Goal: Navigation & Orientation: Understand site structure

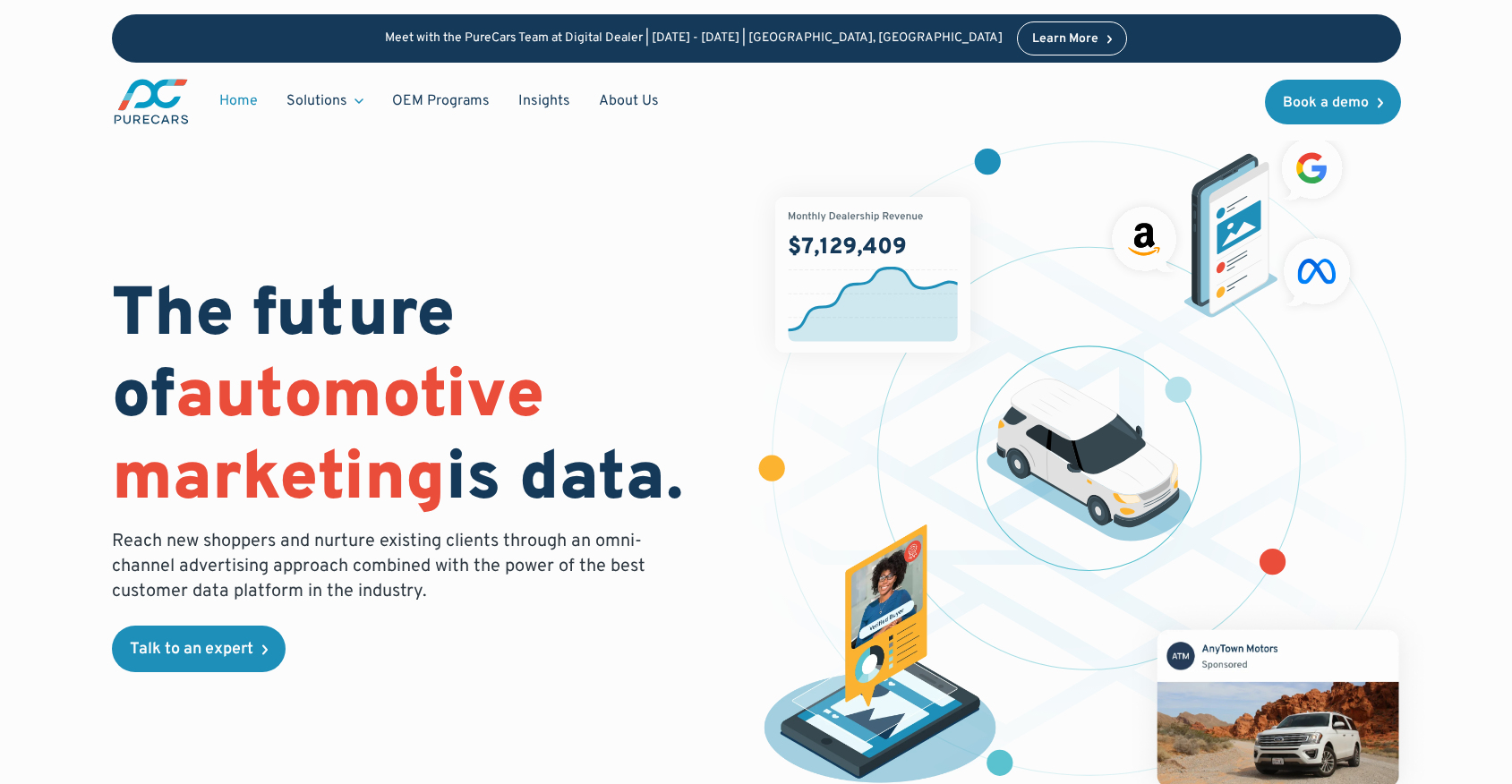
click at [163, 93] on img "main" at bounding box center [151, 101] width 78 height 49
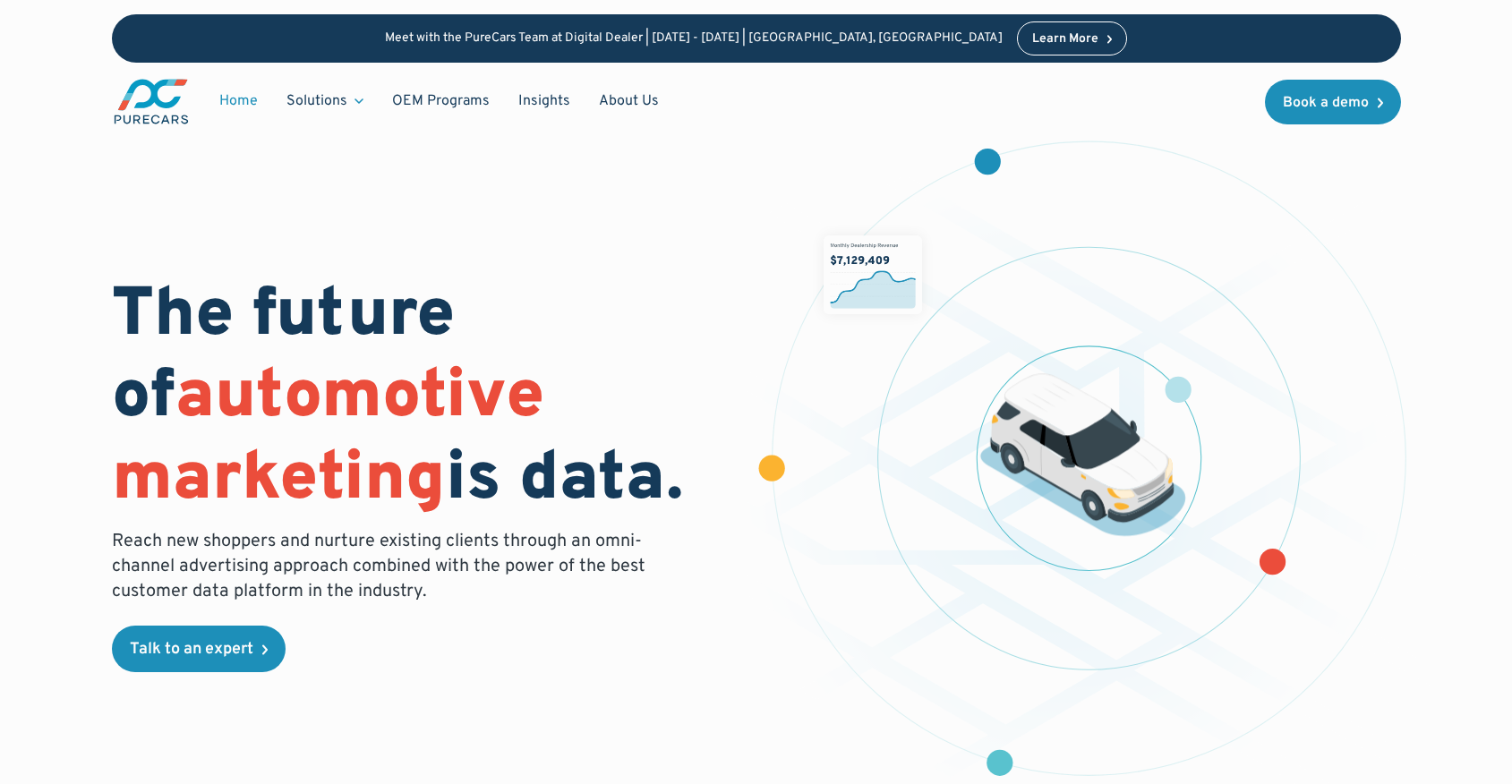
click at [239, 113] on link "Home" at bounding box center [238, 101] width 67 height 34
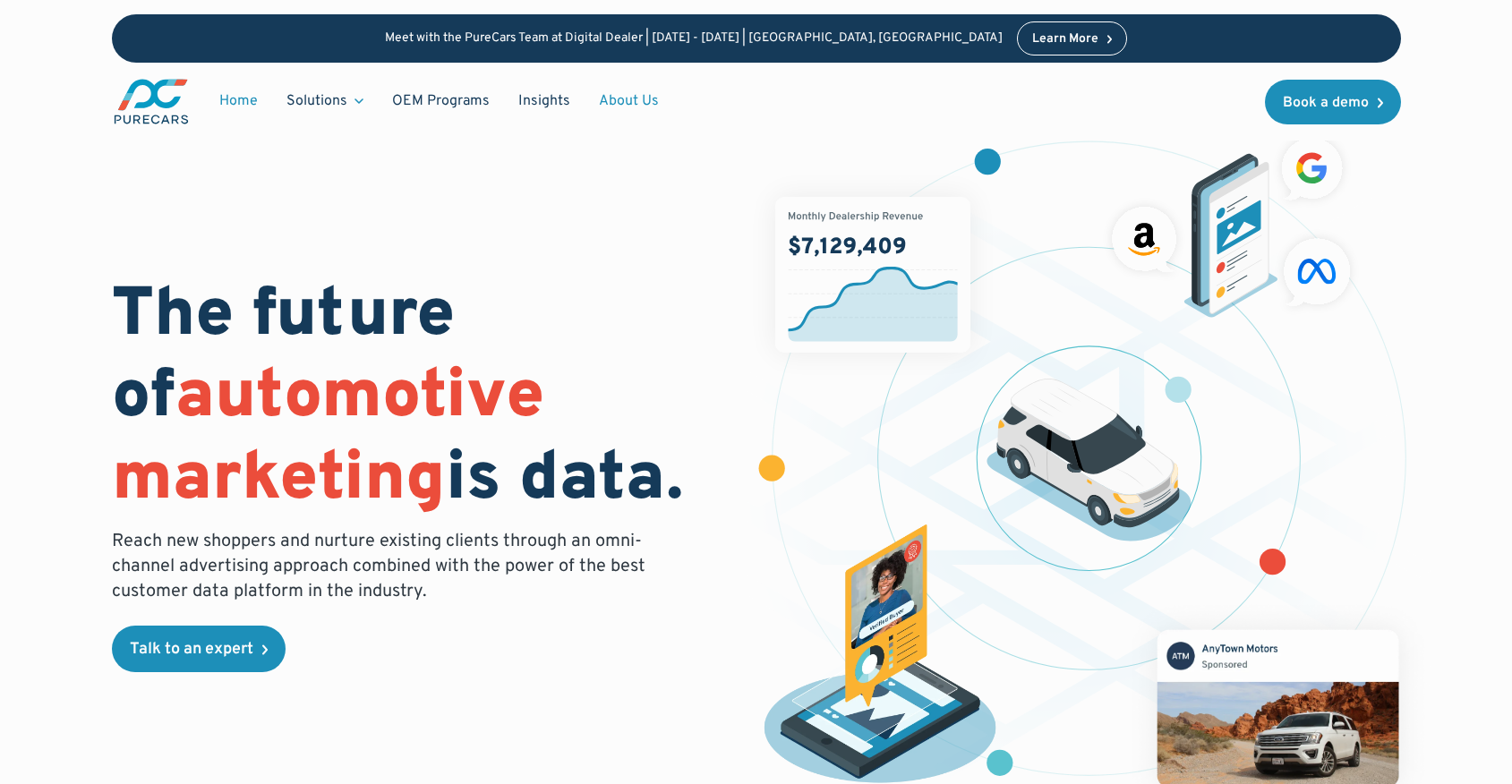
click at [612, 100] on link "About Us" at bounding box center [629, 101] width 88 height 34
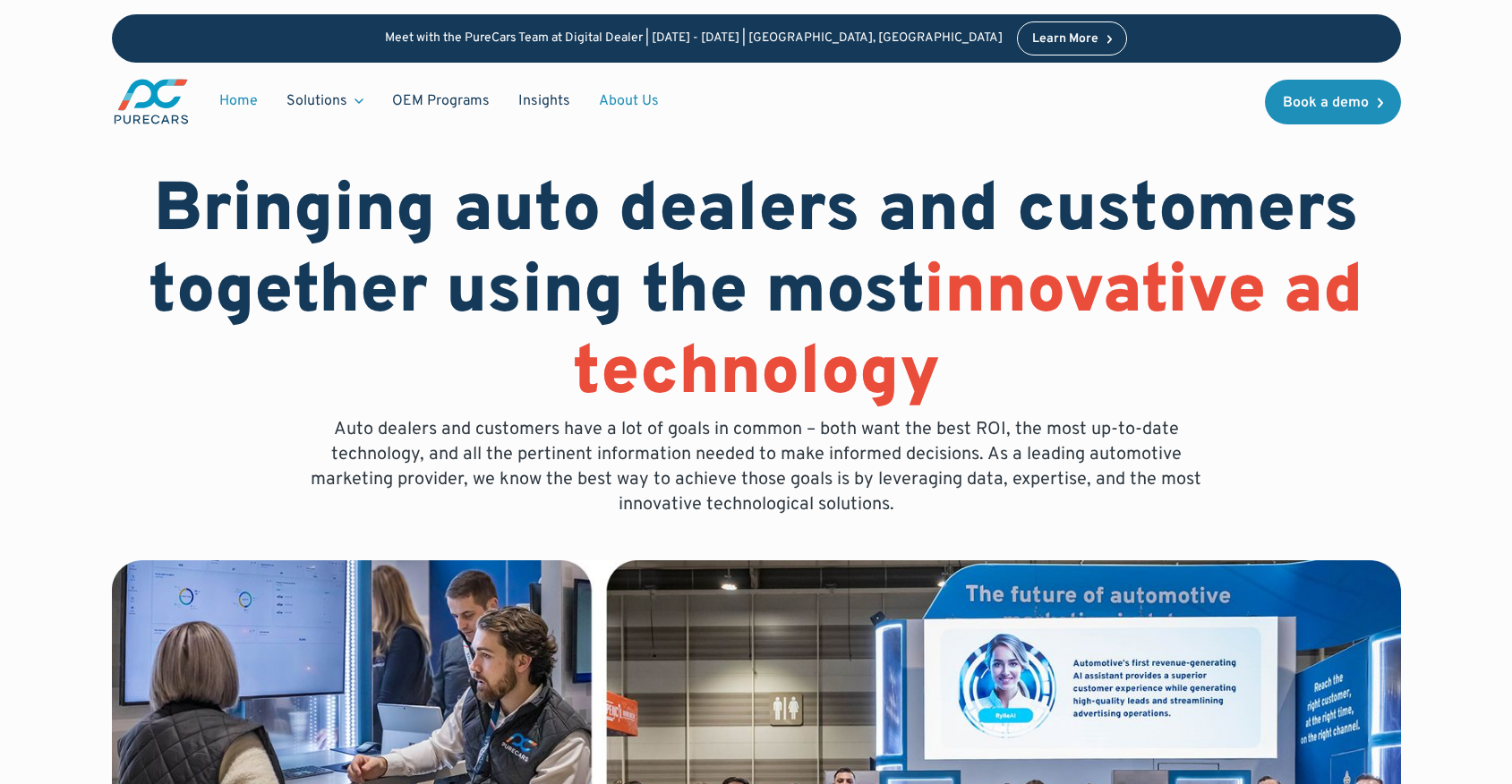
click at [237, 103] on link "Home" at bounding box center [238, 101] width 67 height 34
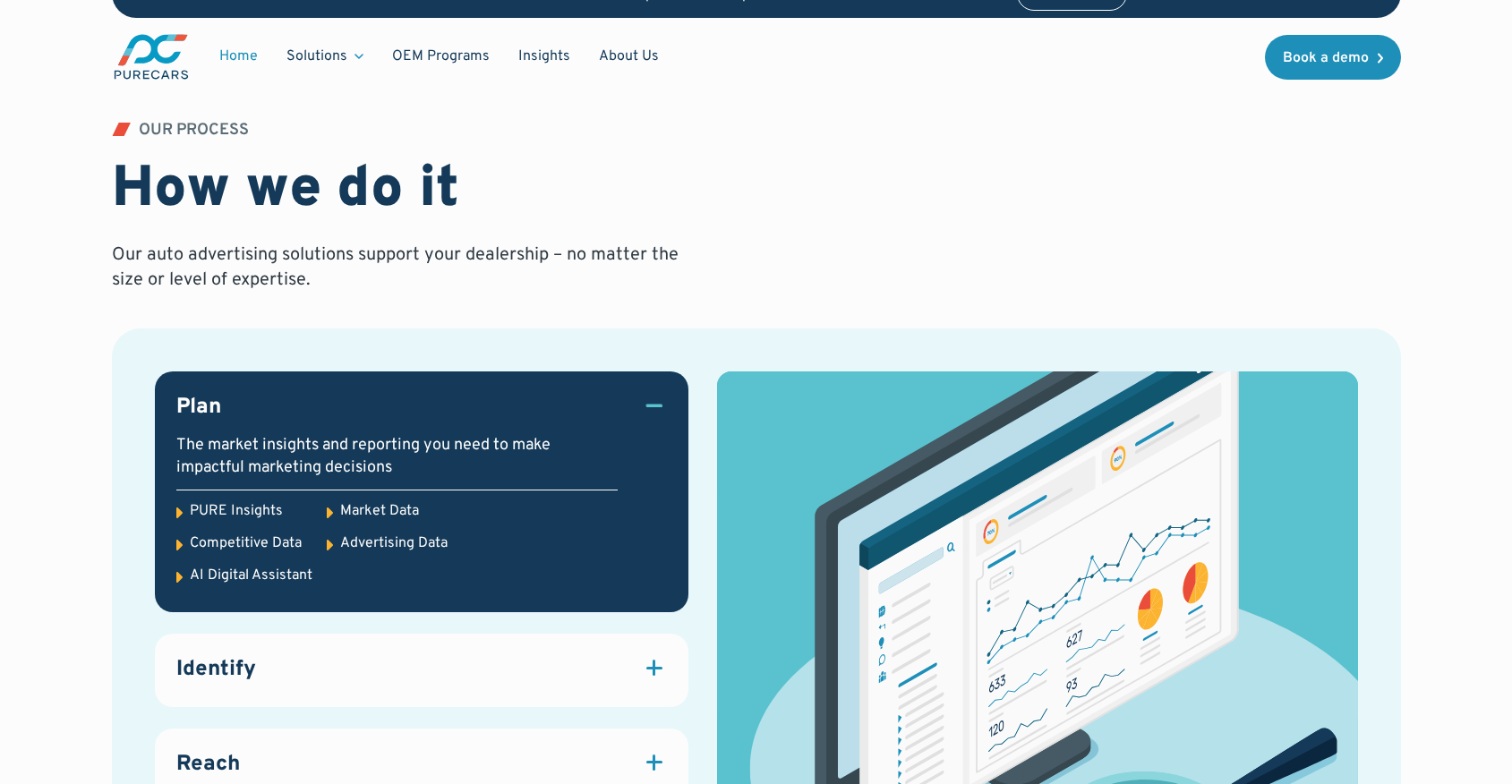
scroll to position [714, 0]
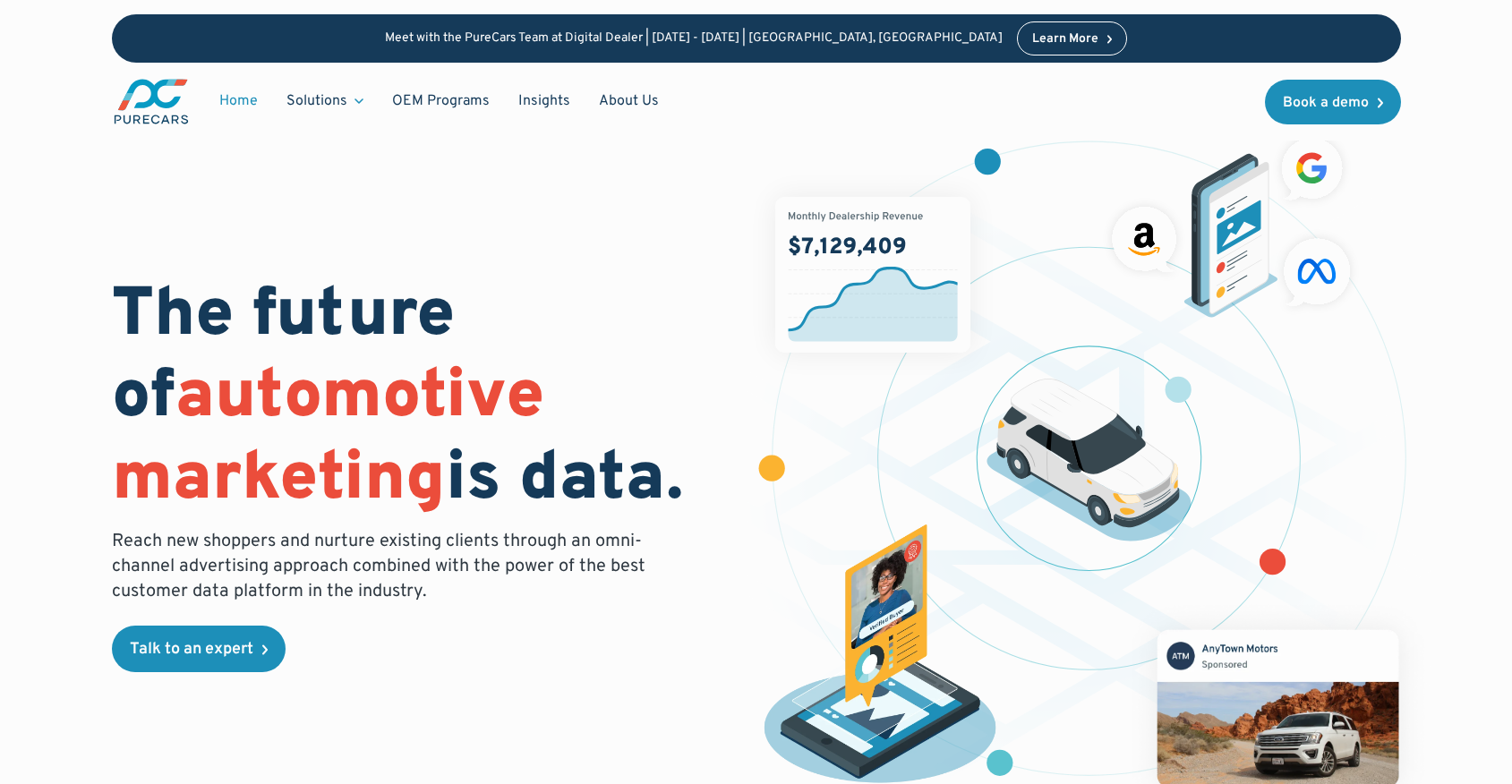
click at [892, 202] on img at bounding box center [872, 274] width 195 height 156
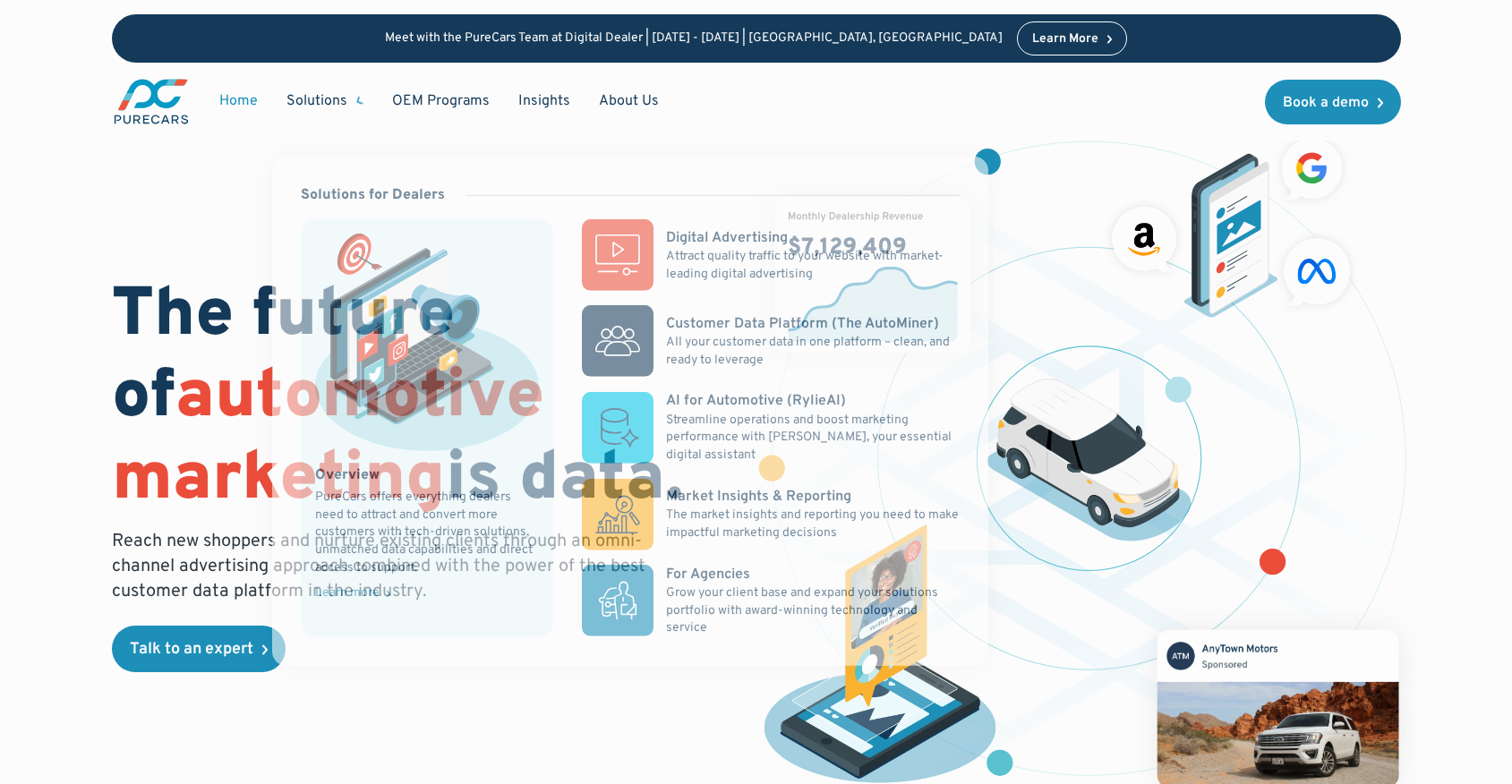
click at [310, 107] on div "Solutions" at bounding box center [317, 101] width 61 height 20
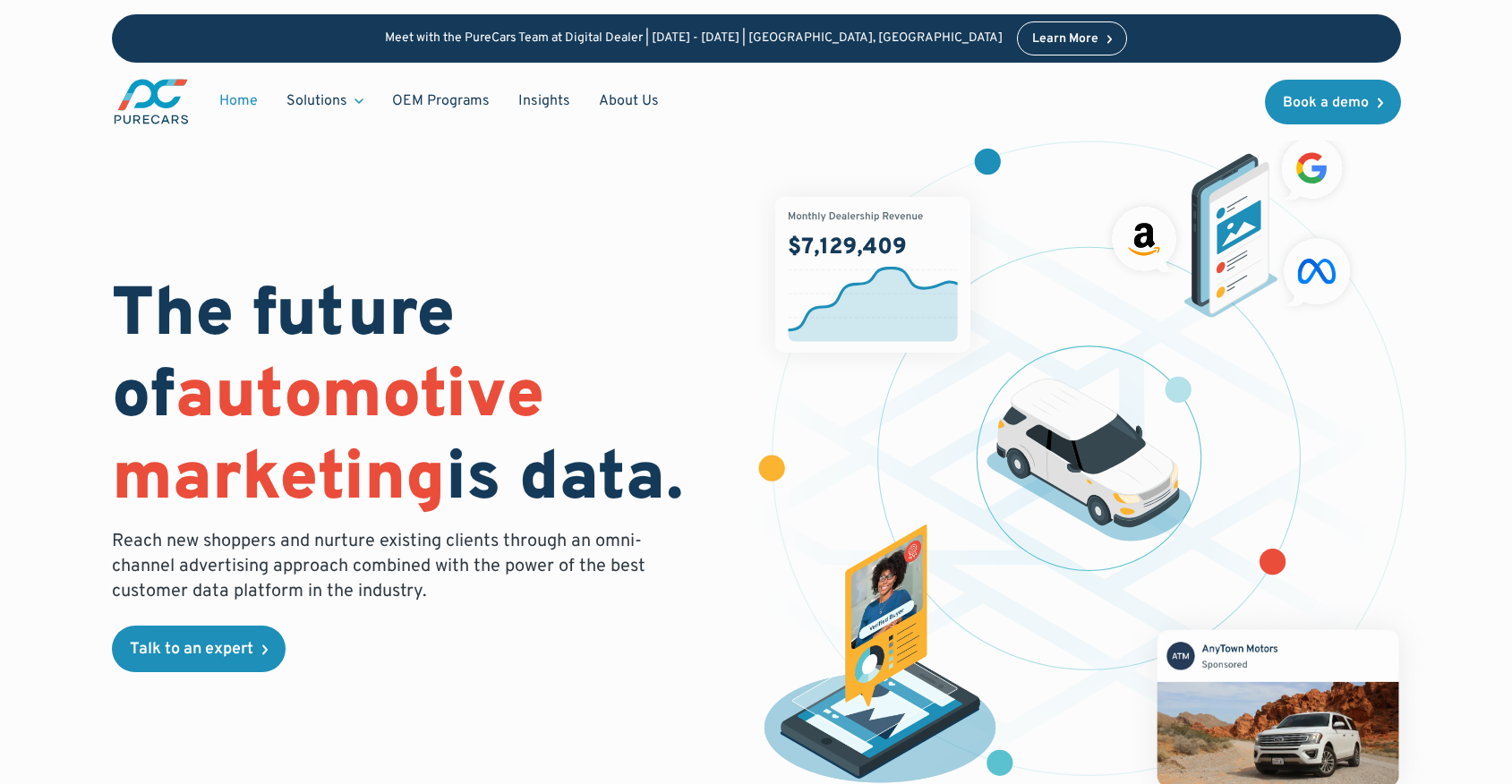
click at [263, 108] on link "Home" at bounding box center [238, 101] width 67 height 34
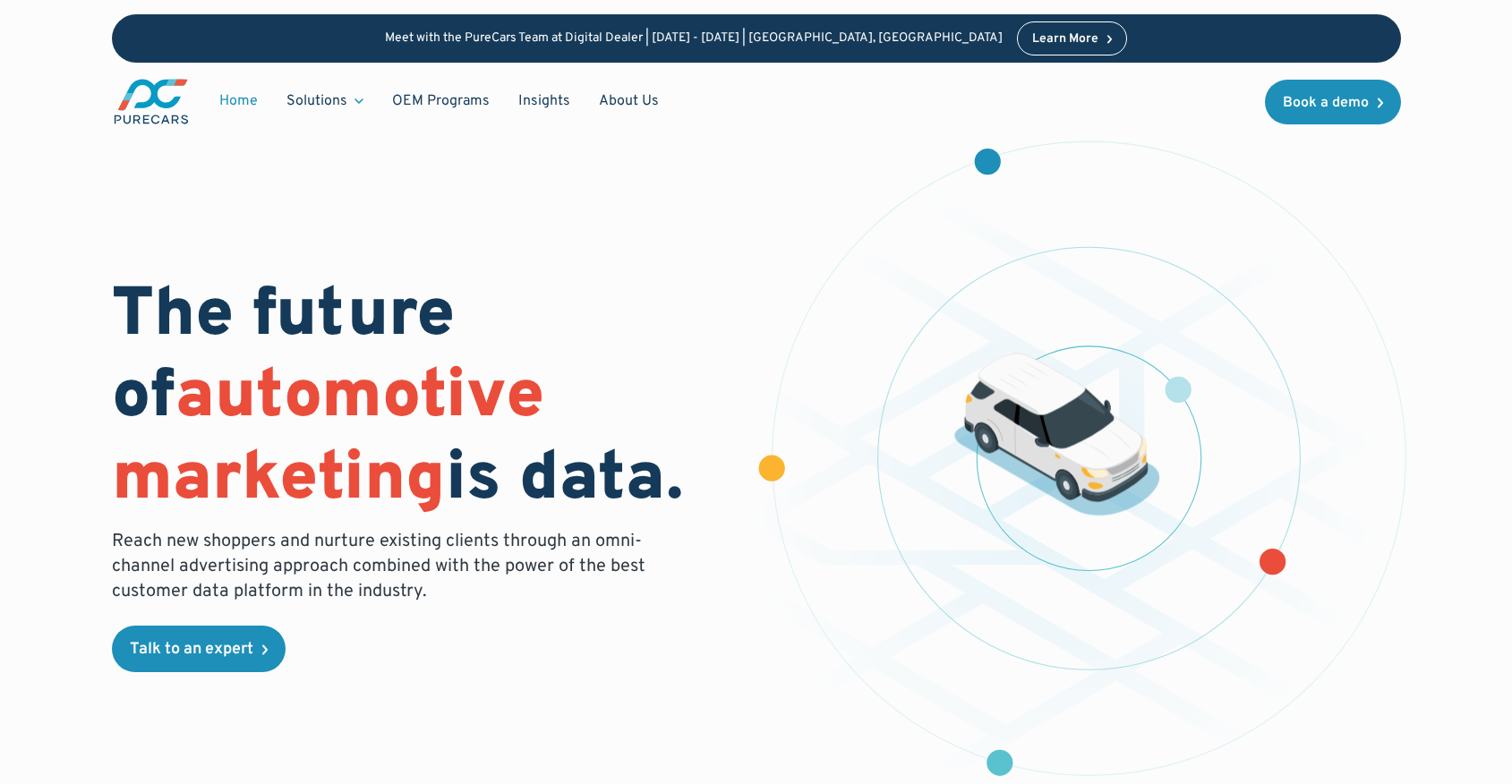
click at [176, 107] on img "main" at bounding box center [151, 101] width 78 height 49
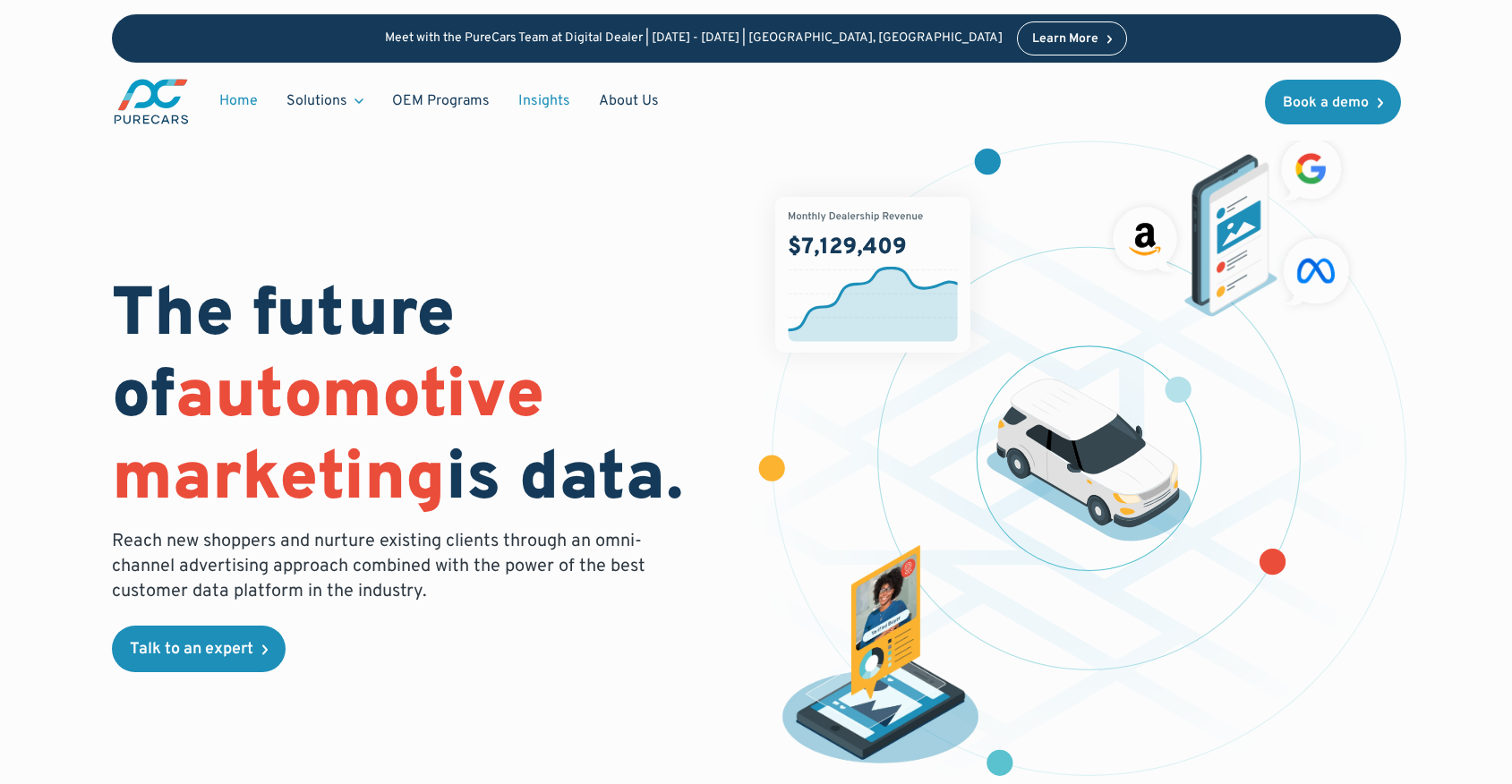
click at [542, 105] on link "Insights" at bounding box center [544, 101] width 80 height 34
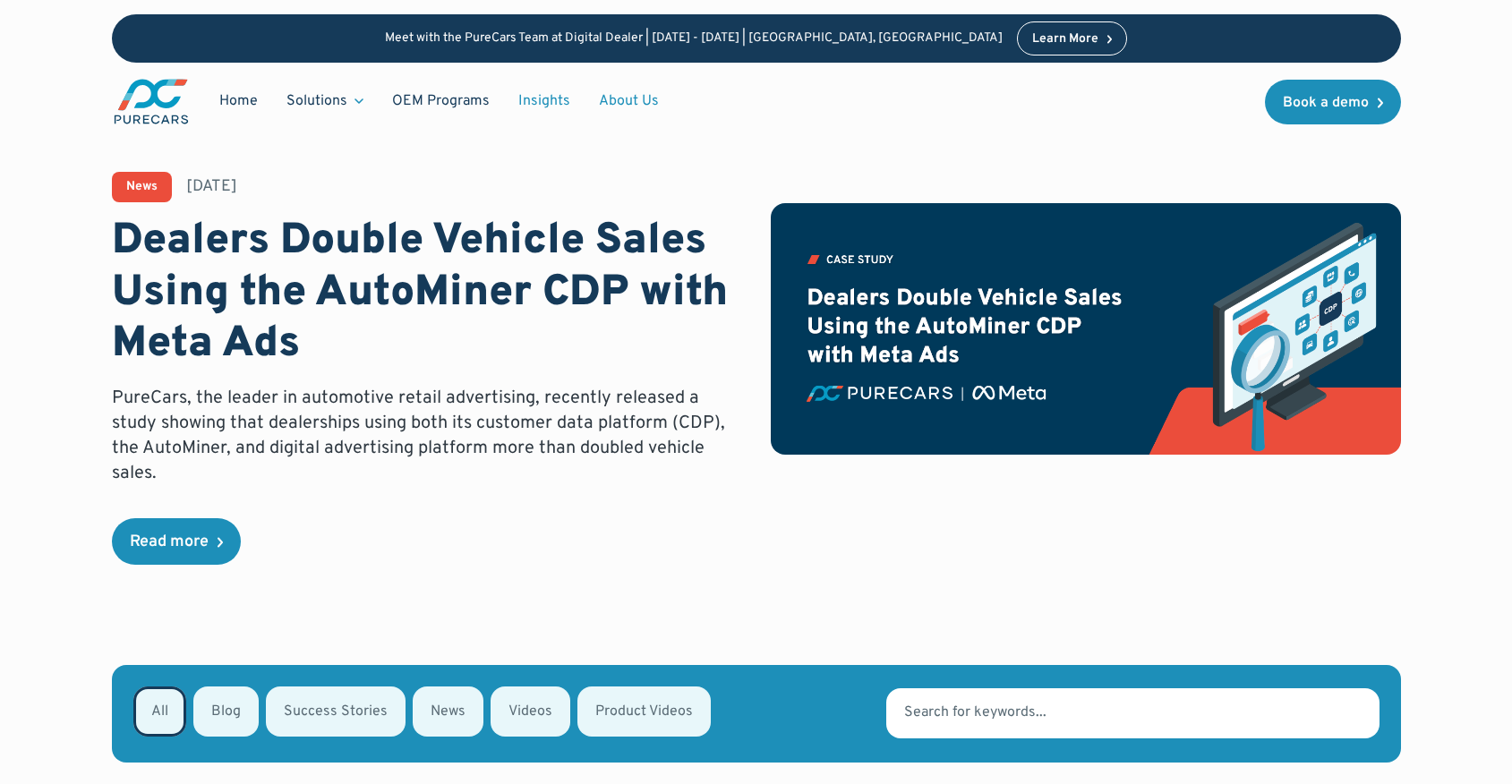
click at [626, 96] on link "About Us" at bounding box center [629, 101] width 88 height 34
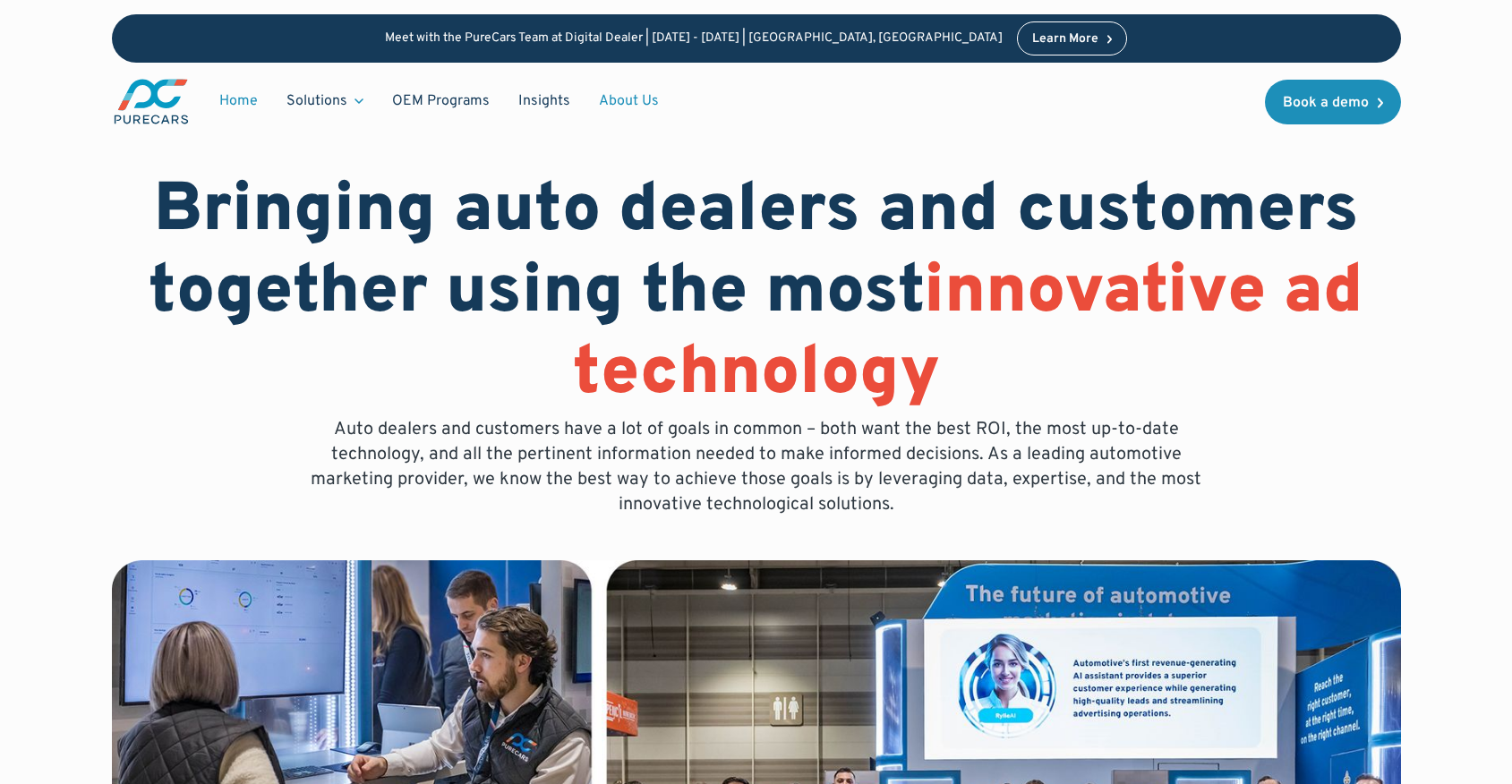
click at [250, 111] on link "Home" at bounding box center [238, 101] width 67 height 34
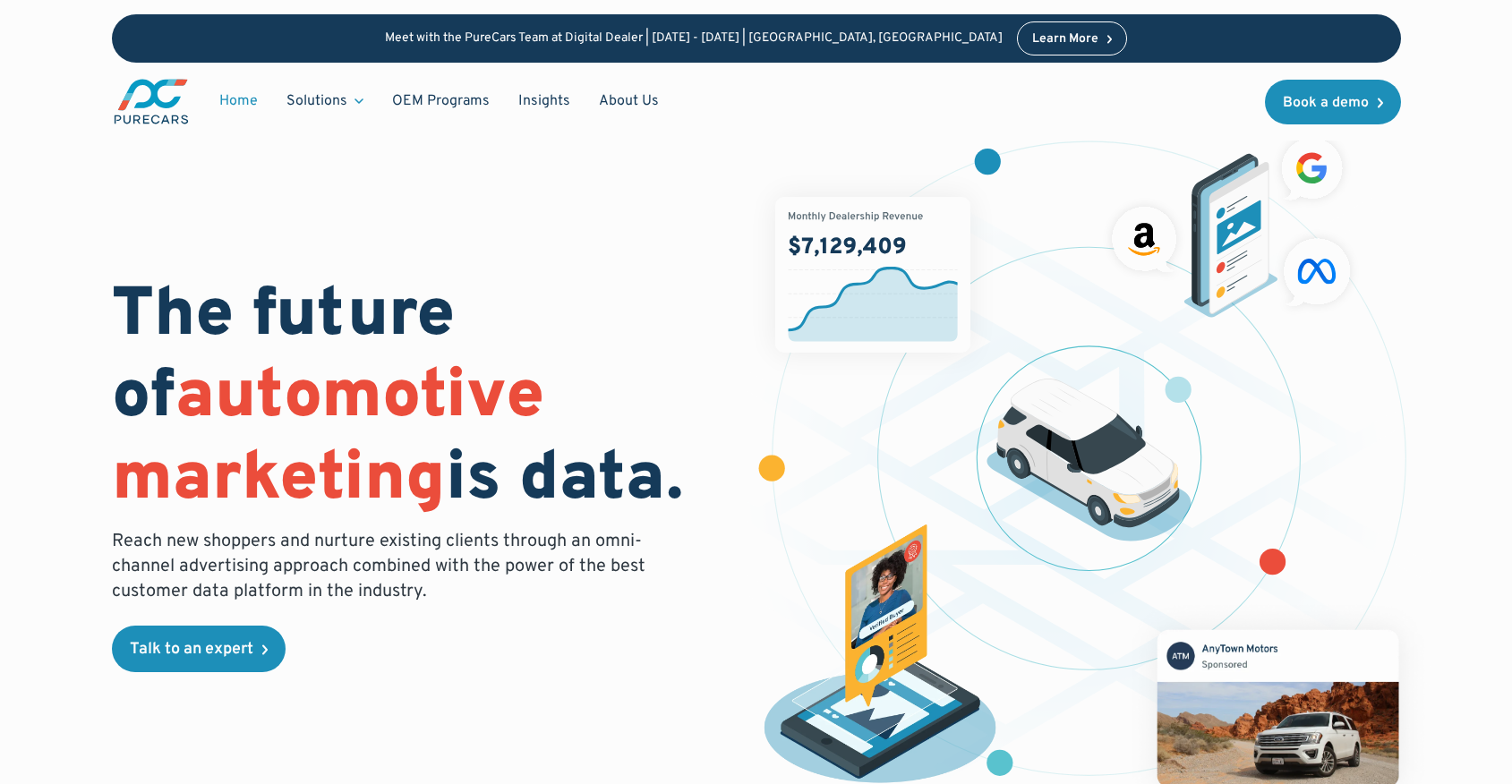
click at [179, 87] on img "main" at bounding box center [151, 101] width 78 height 49
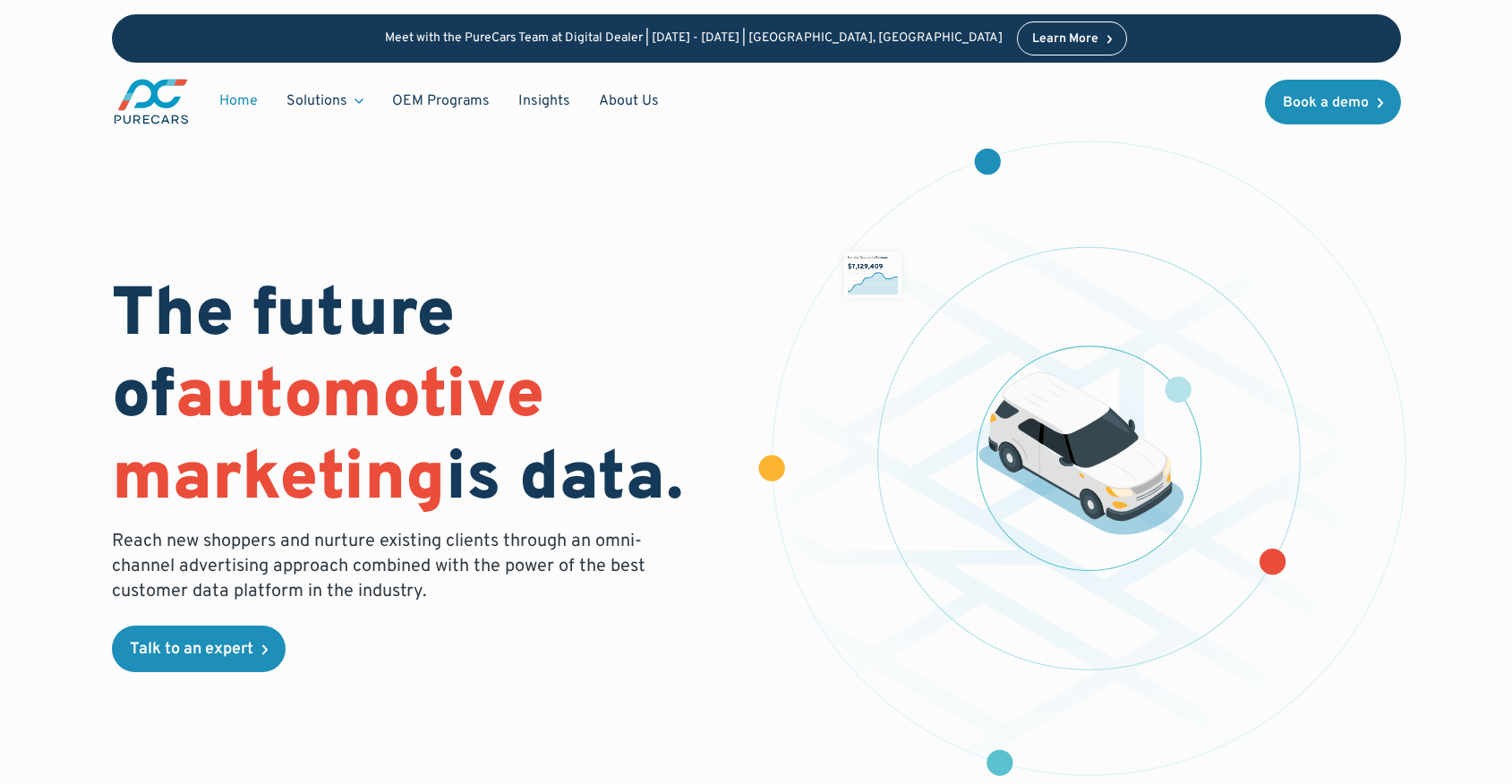
click at [179, 87] on img "main" at bounding box center [151, 101] width 78 height 49
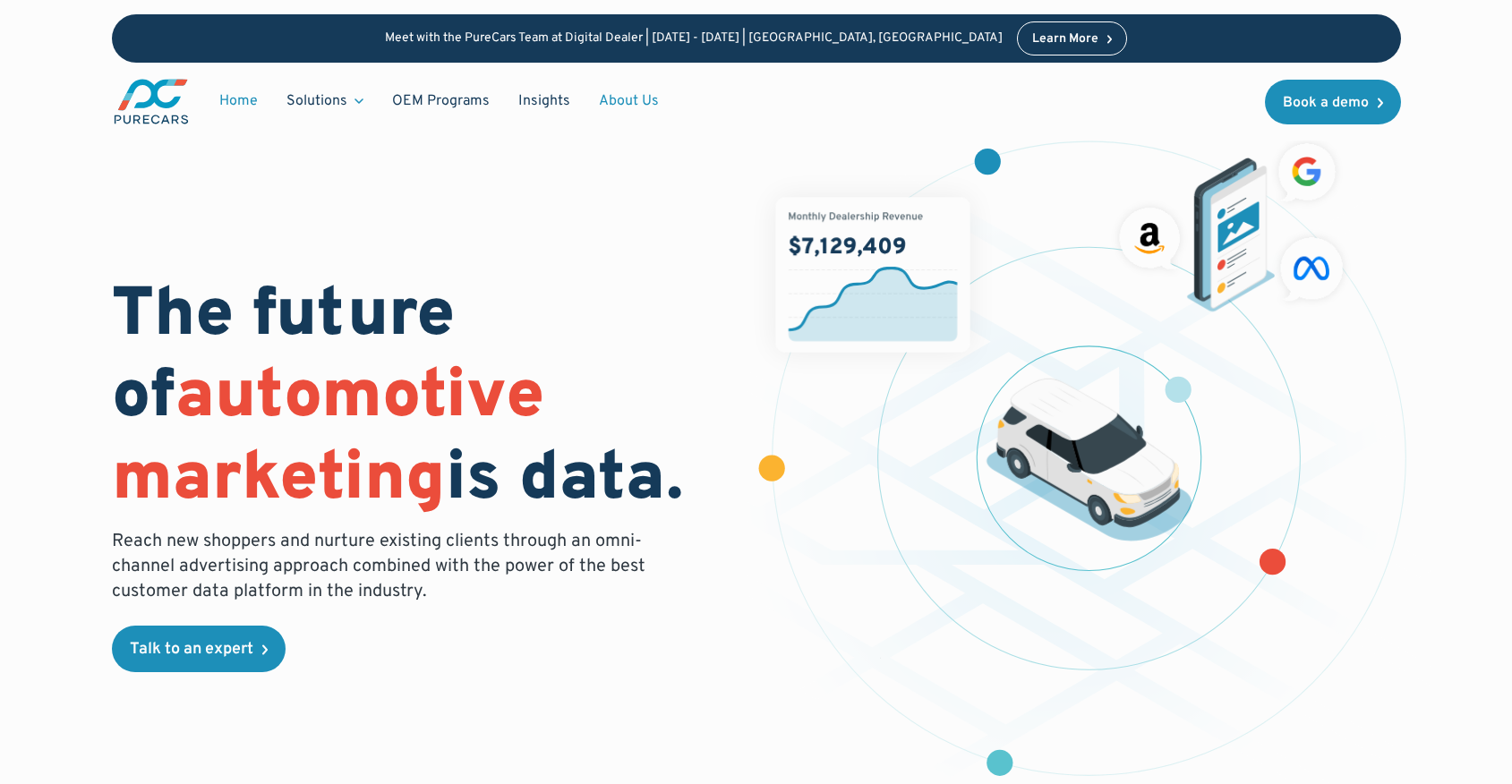
click at [665, 101] on link "About Us" at bounding box center [629, 101] width 88 height 34
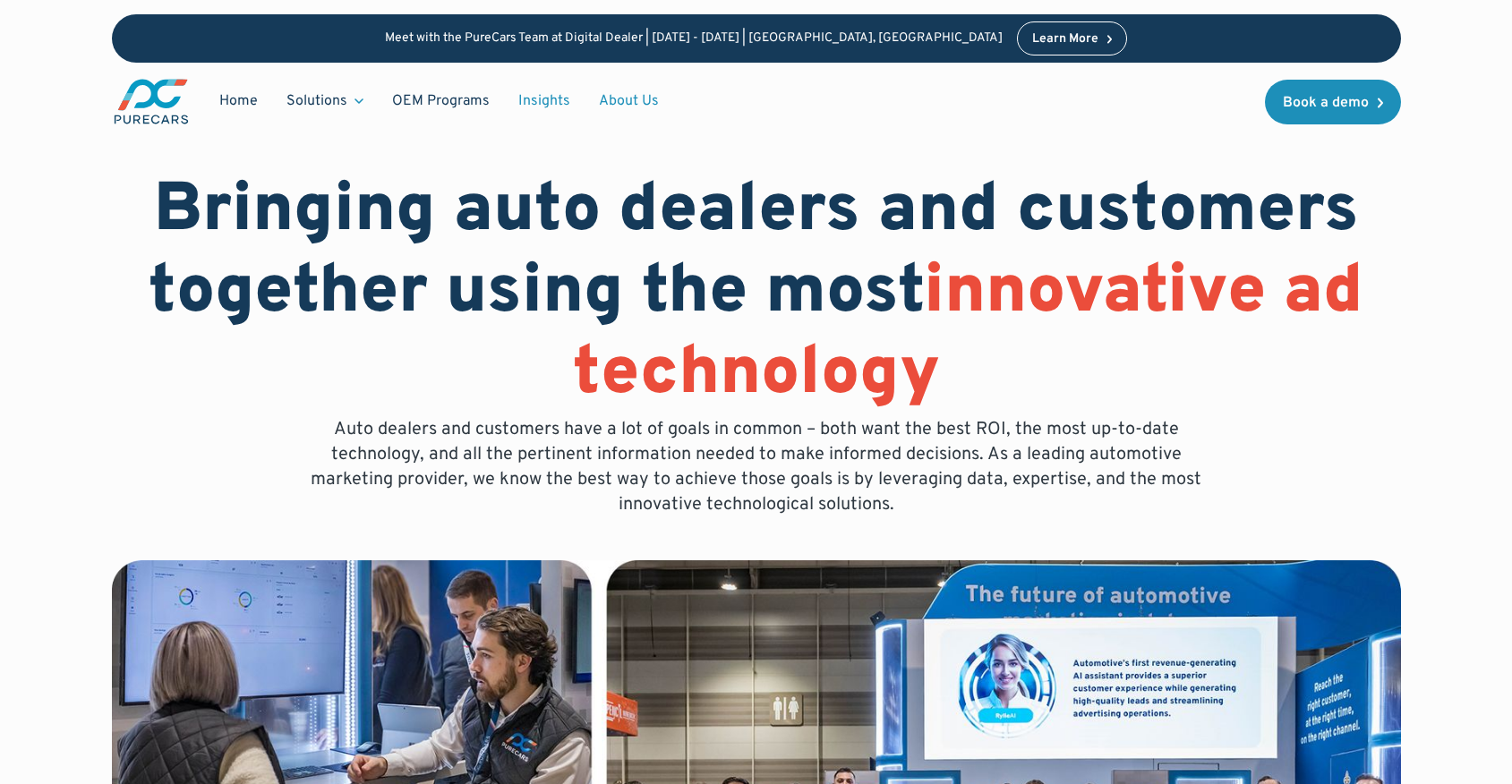
click at [560, 104] on link "Insights" at bounding box center [544, 101] width 80 height 34
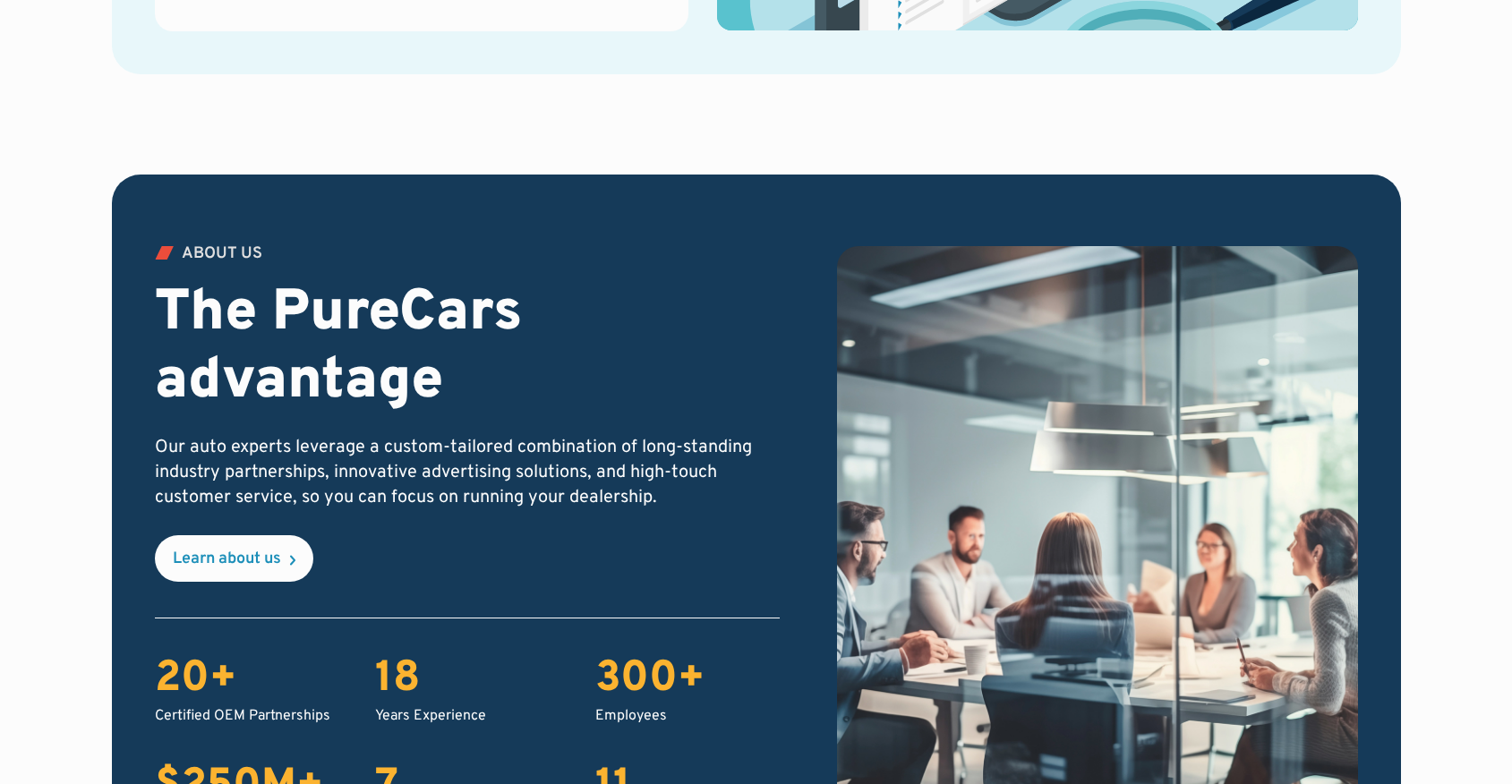
scroll to position [2219, 0]
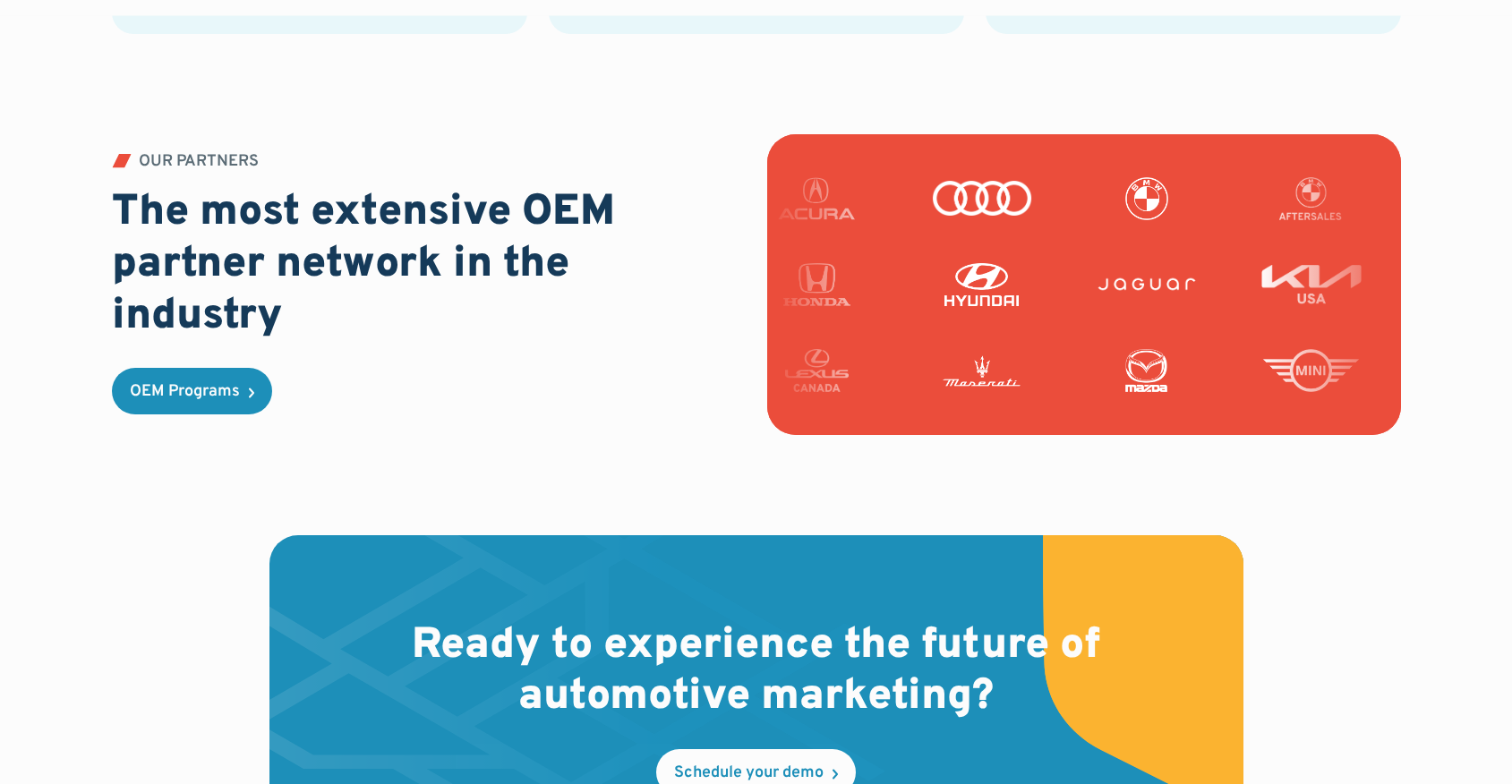
scroll to position [5440, 0]
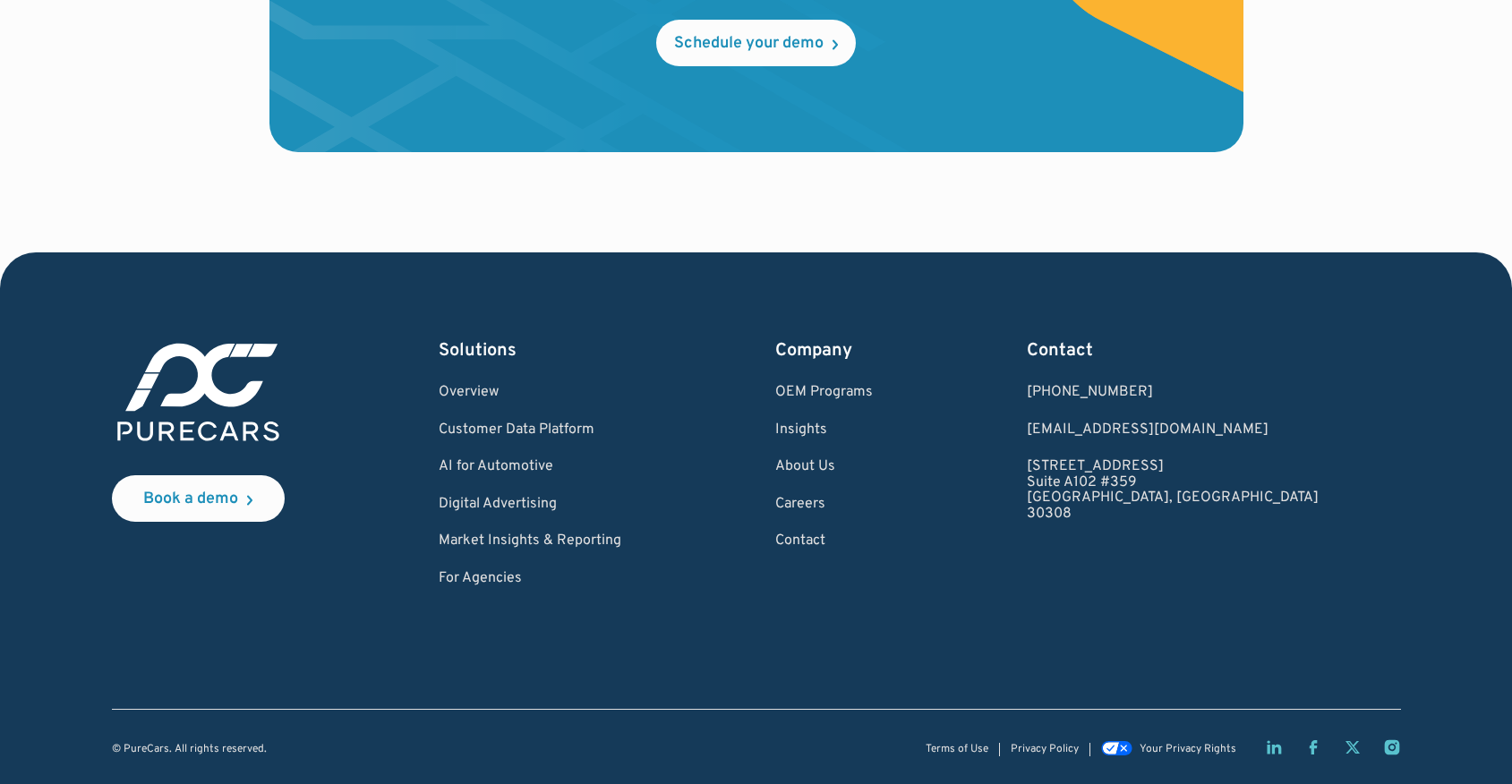
click at [873, 439] on div "Company OEM Programs Insights About Us Careers Contact" at bounding box center [823, 463] width 97 height 249
click at [873, 434] on link "Insights" at bounding box center [823, 430] width 97 height 16
